Goal: Transaction & Acquisition: Book appointment/travel/reservation

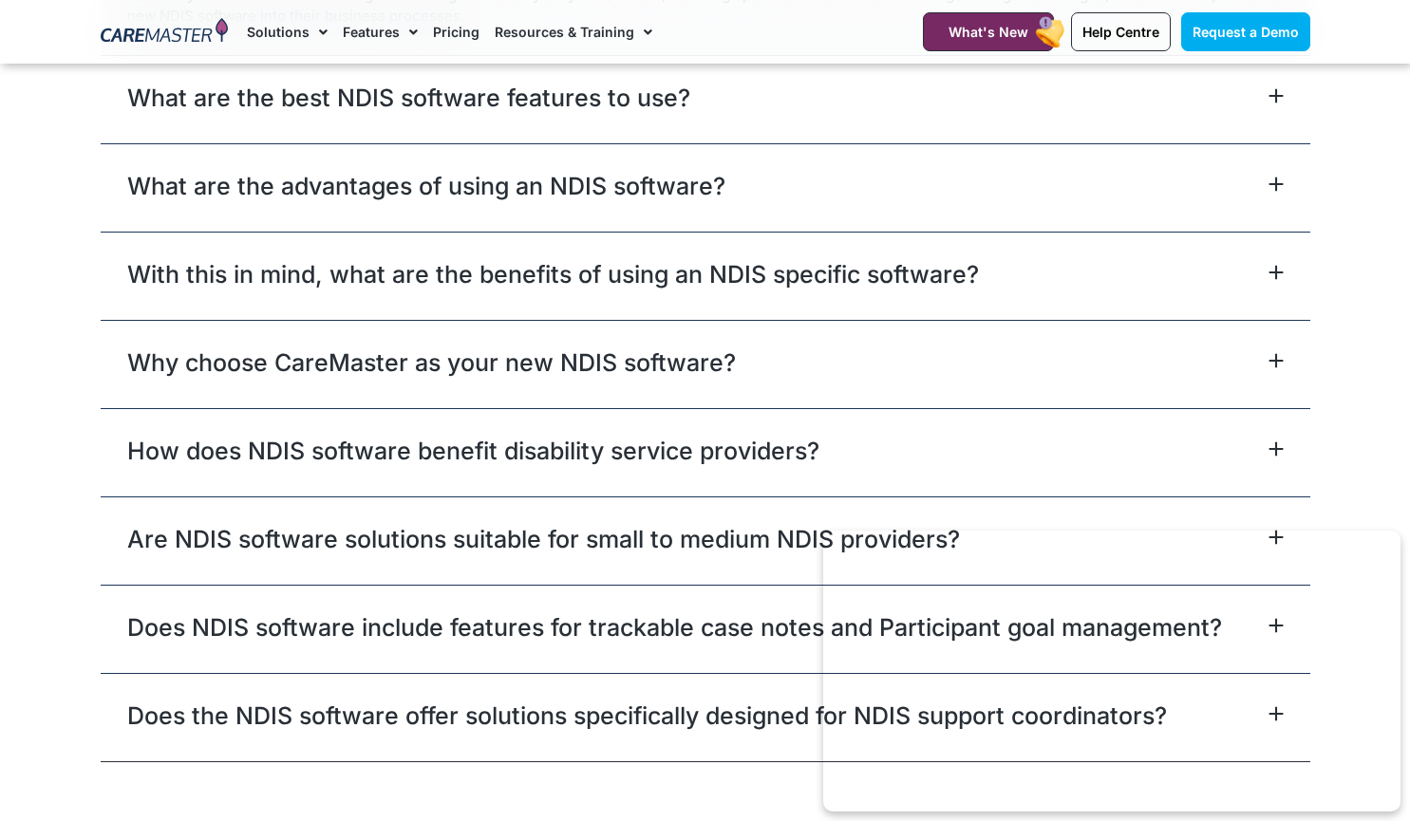
scroll to position [11054, 0]
click at [1215, 31] on span "Request a Demo" at bounding box center [1246, 32] width 106 height 16
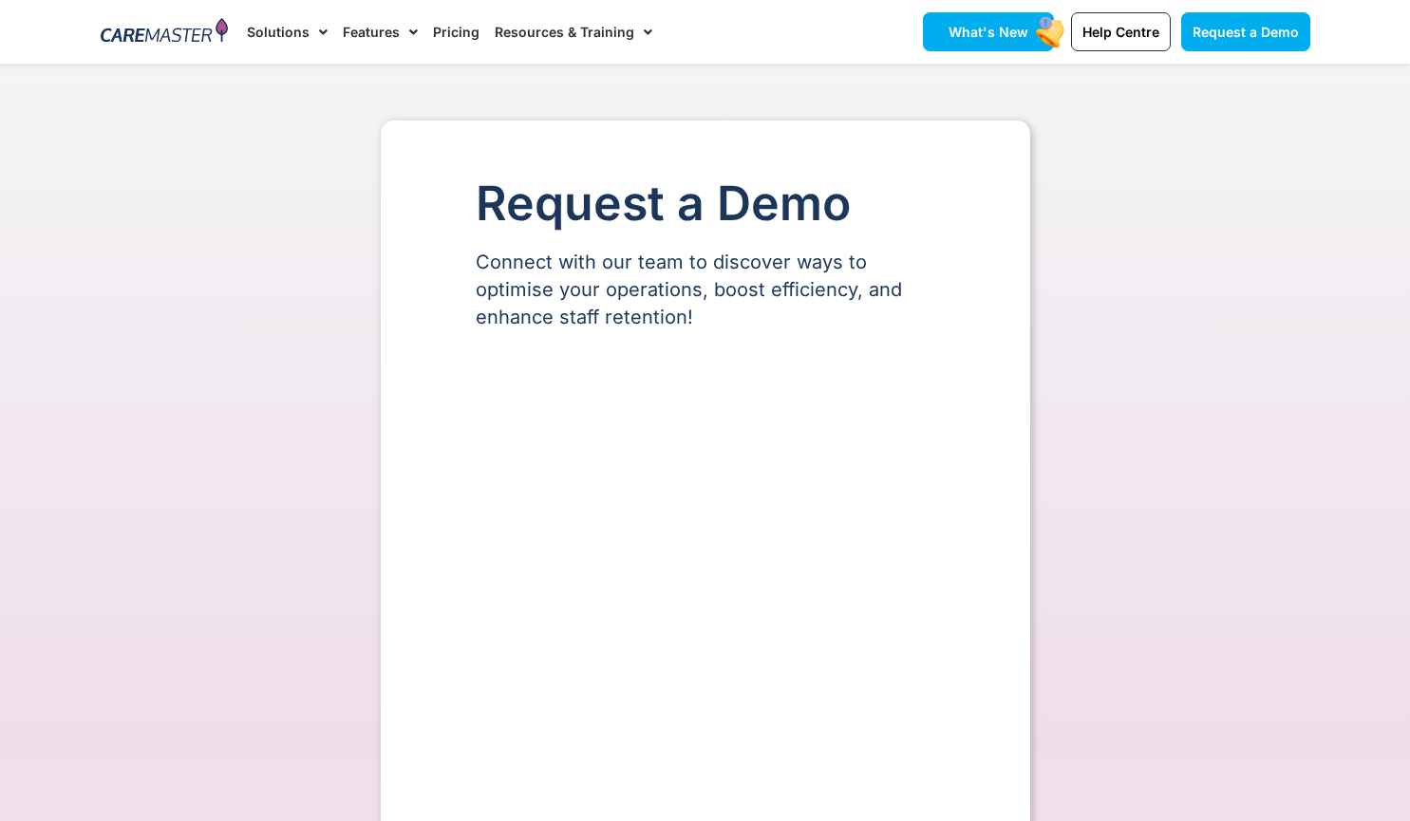
select select "**"
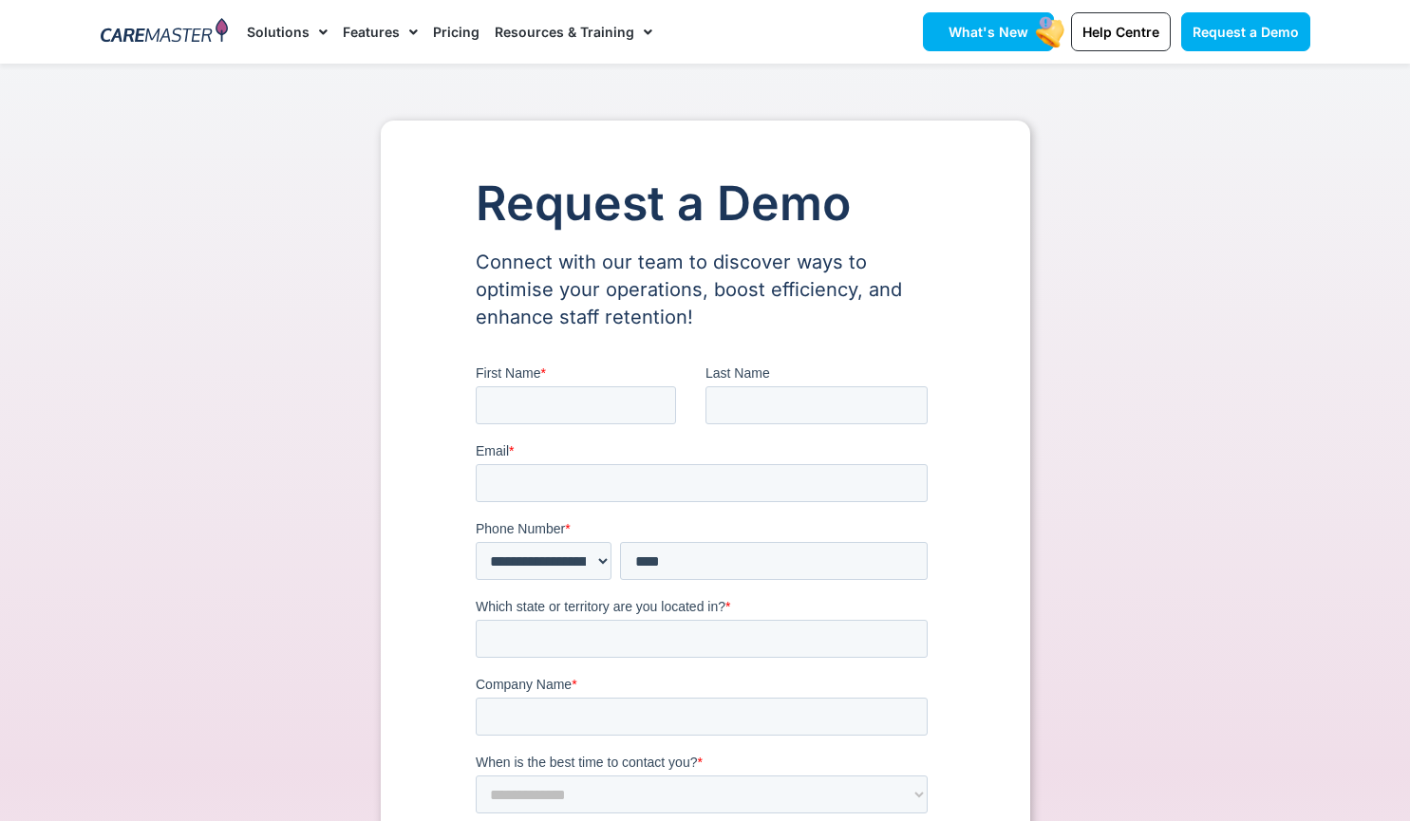
click at [1007, 31] on span "What's New" at bounding box center [989, 32] width 80 height 16
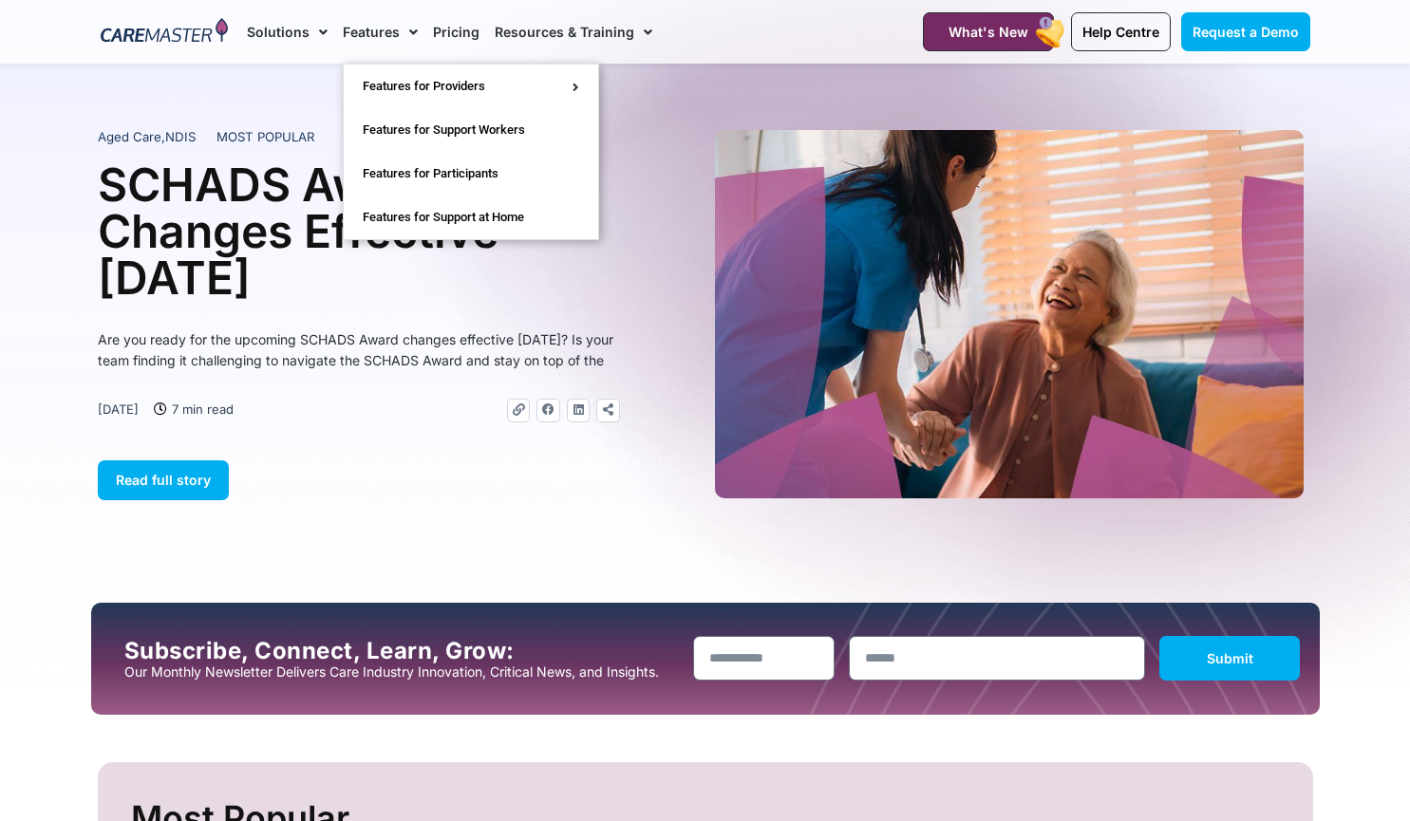
click at [383, 35] on link "Features" at bounding box center [380, 32] width 75 height 64
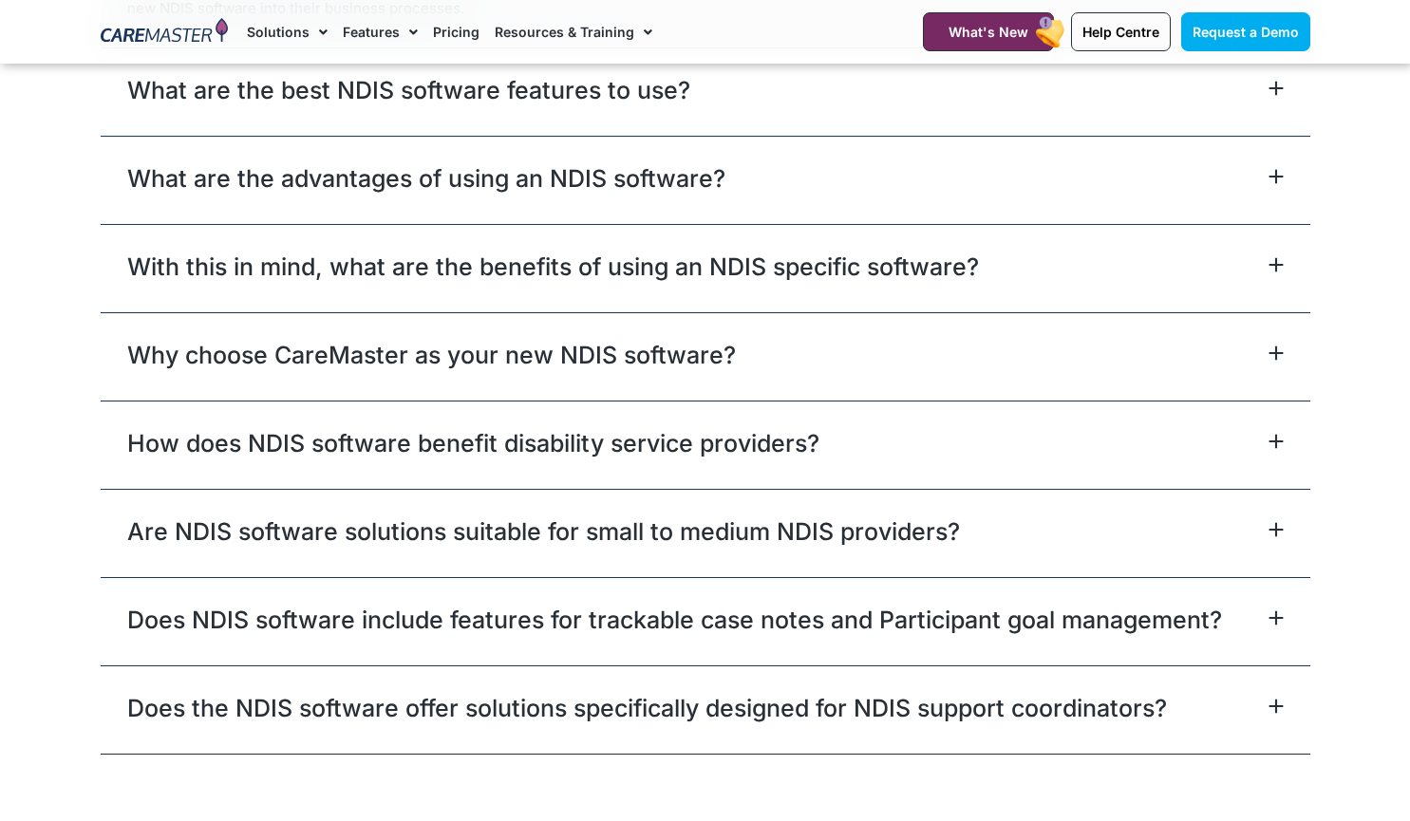
scroll to position [11054, 0]
